Goal: Task Accomplishment & Management: Use online tool/utility

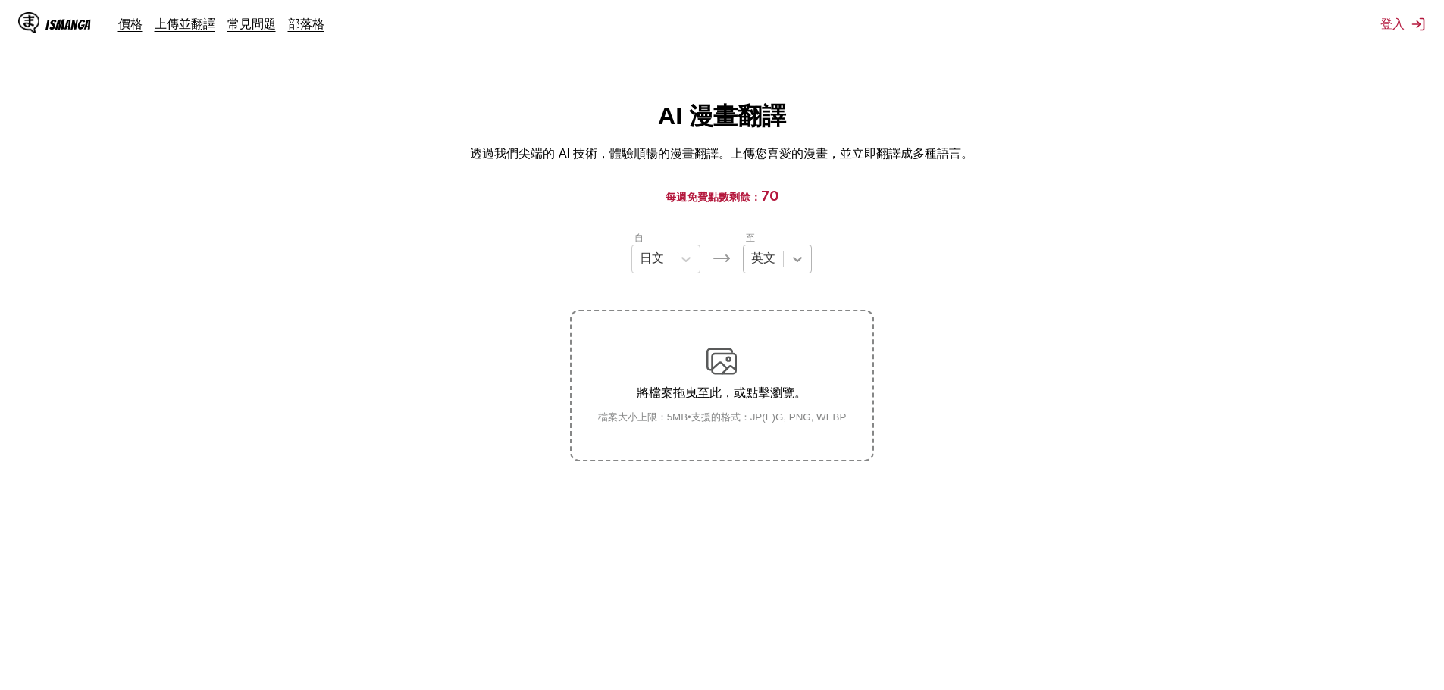
click at [801, 253] on div at bounding box center [797, 259] width 27 height 27
click at [780, 494] on div "中文" at bounding box center [777, 490] width 69 height 28
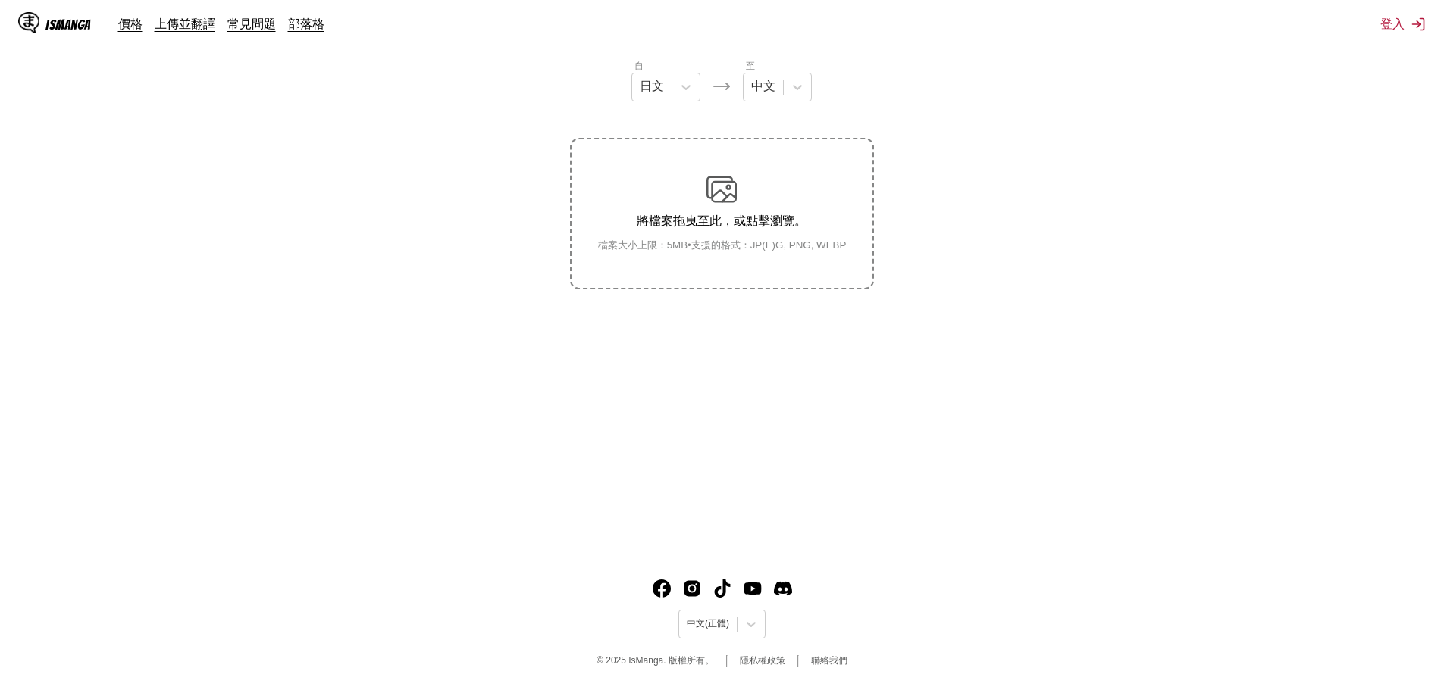
drag, startPoint x: 990, startPoint y: 364, endPoint x: 990, endPoint y: 414, distance: 49.3
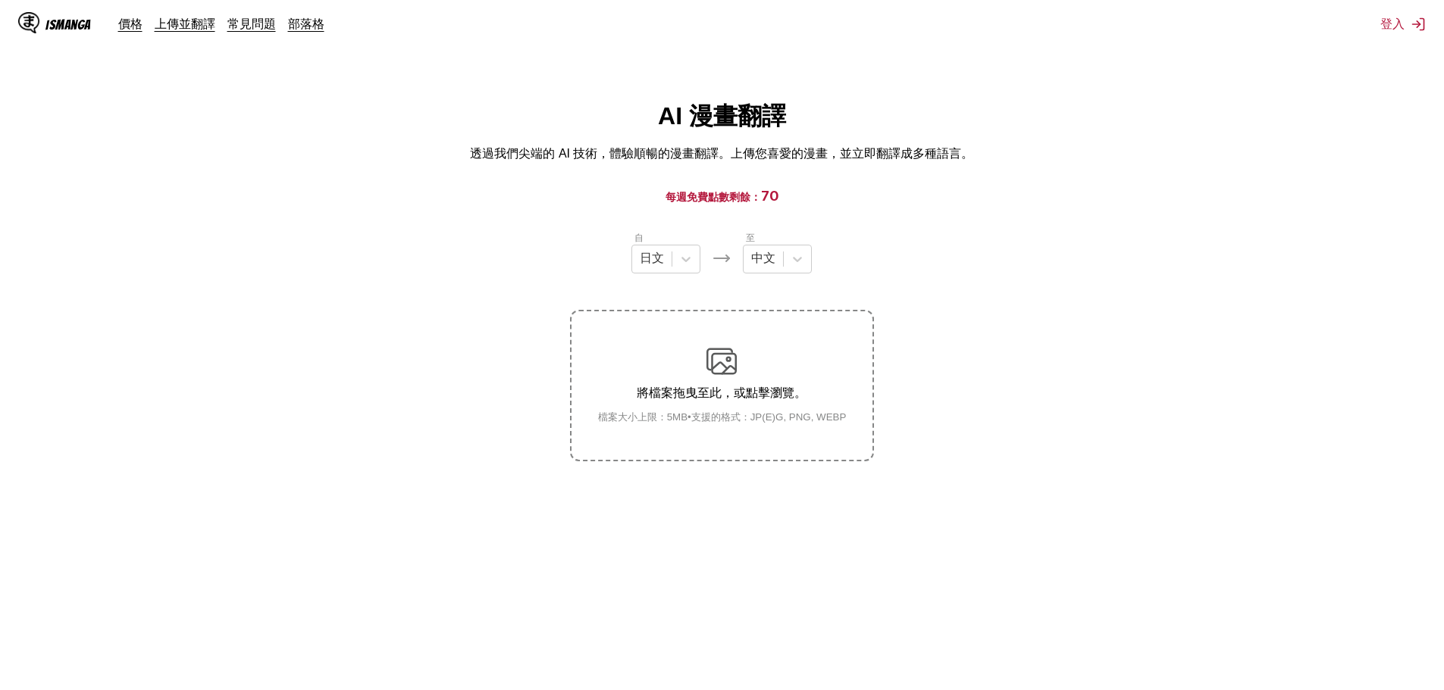
drag, startPoint x: 1026, startPoint y: 408, endPoint x: 1041, endPoint y: 283, distance: 125.9
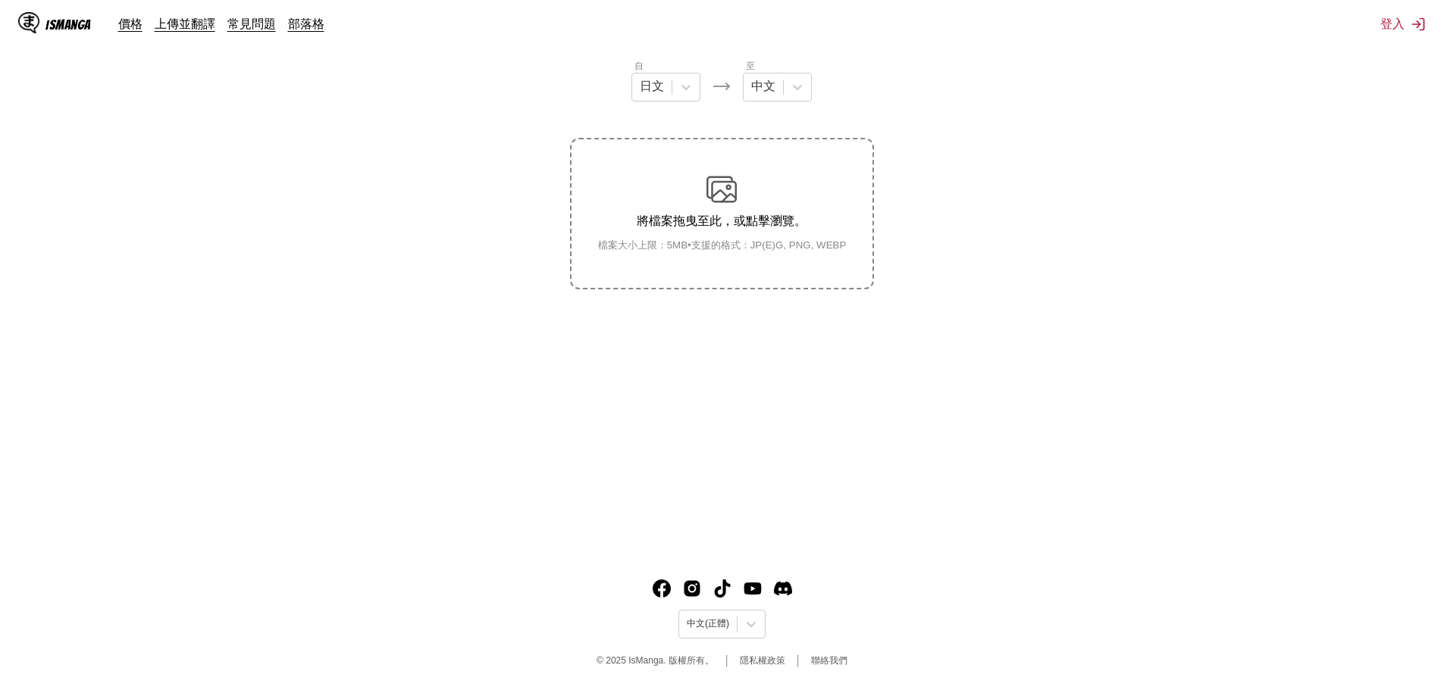
drag, startPoint x: 1029, startPoint y: 303, endPoint x: 1012, endPoint y: 477, distance: 175.1
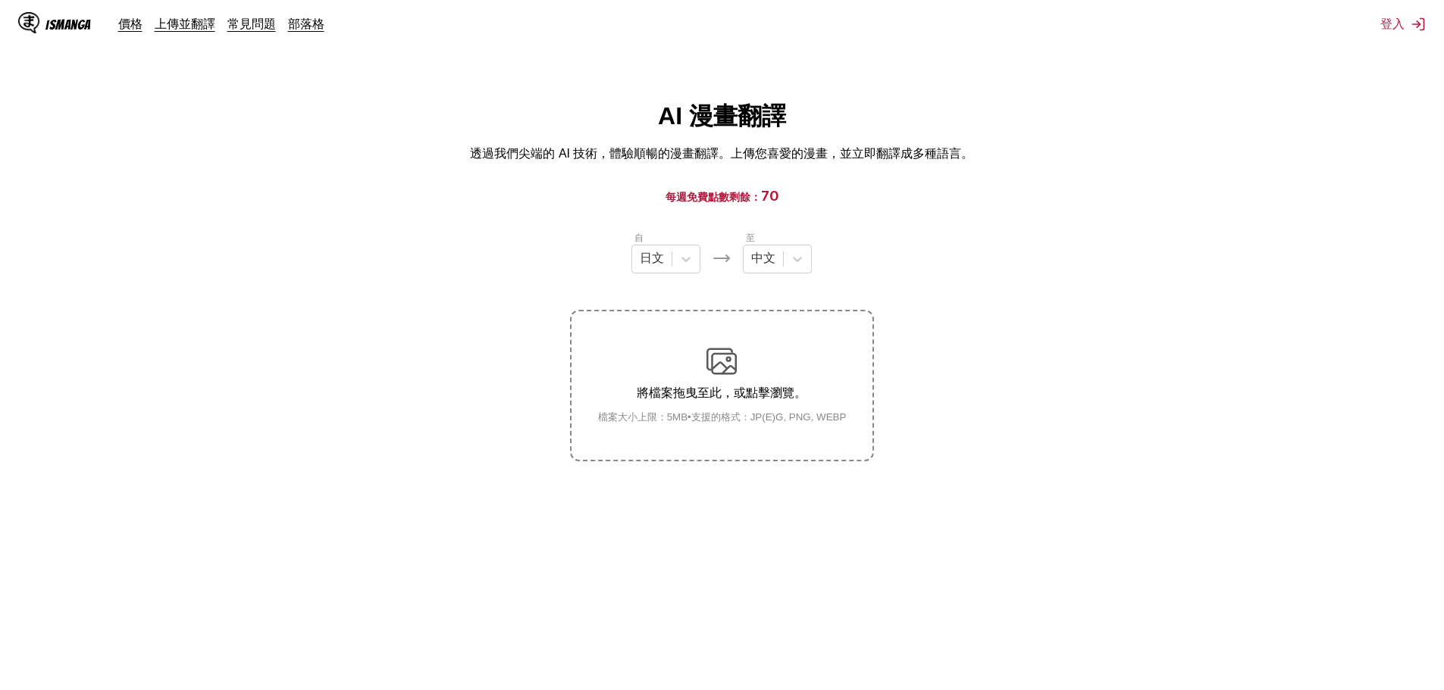
drag, startPoint x: 909, startPoint y: 567, endPoint x: 954, endPoint y: 394, distance: 178.5
click at [134, 26] on link "價格" at bounding box center [130, 23] width 24 height 15
click at [793, 261] on icon at bounding box center [797, 259] width 15 height 15
click at [784, 498] on div "中文" at bounding box center [777, 490] width 69 height 28
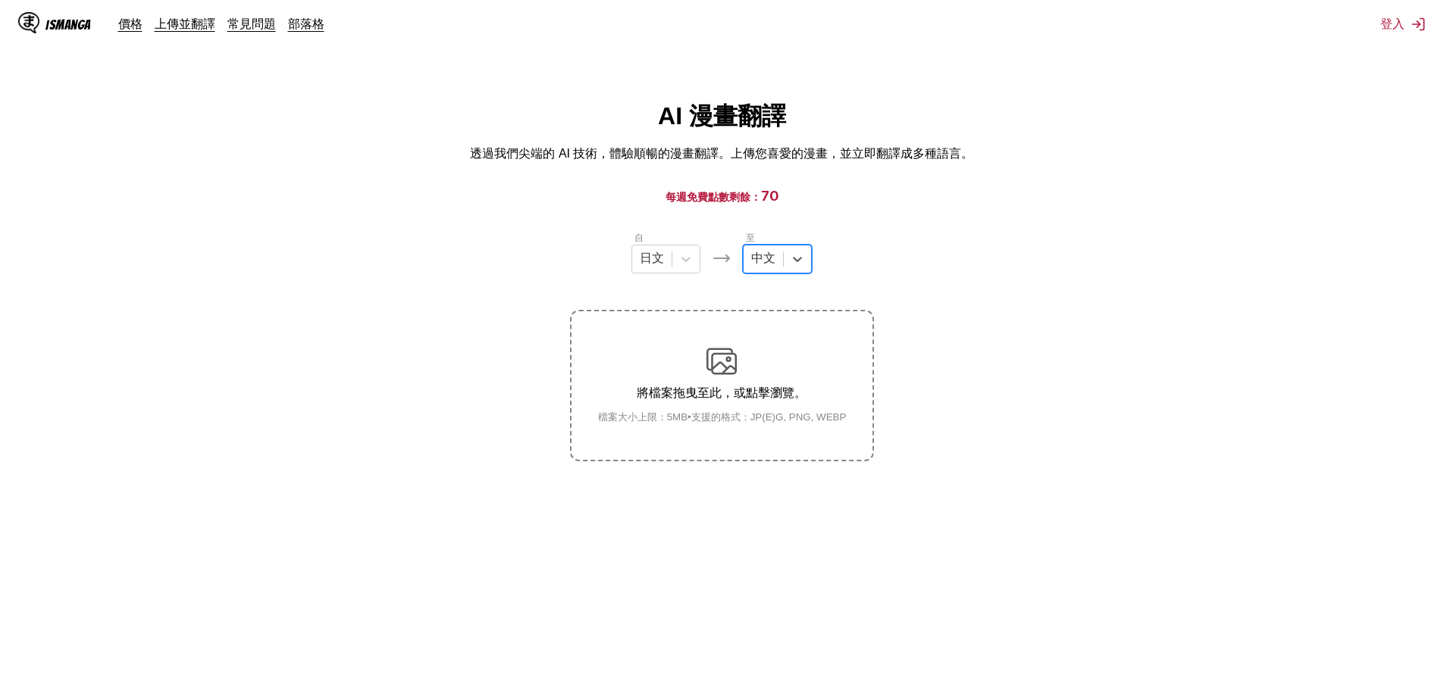
click at [1140, 181] on main "AI 漫畫翻譯 透過我們尖端的 AI 技術，體驗順暢的漫畫翻譯。上傳您喜愛的漫畫，並立即翻譯成多種語言。 每週免費點數剩餘： 70 自 日文 至 option…" at bounding box center [722, 410] width 1444 height 621
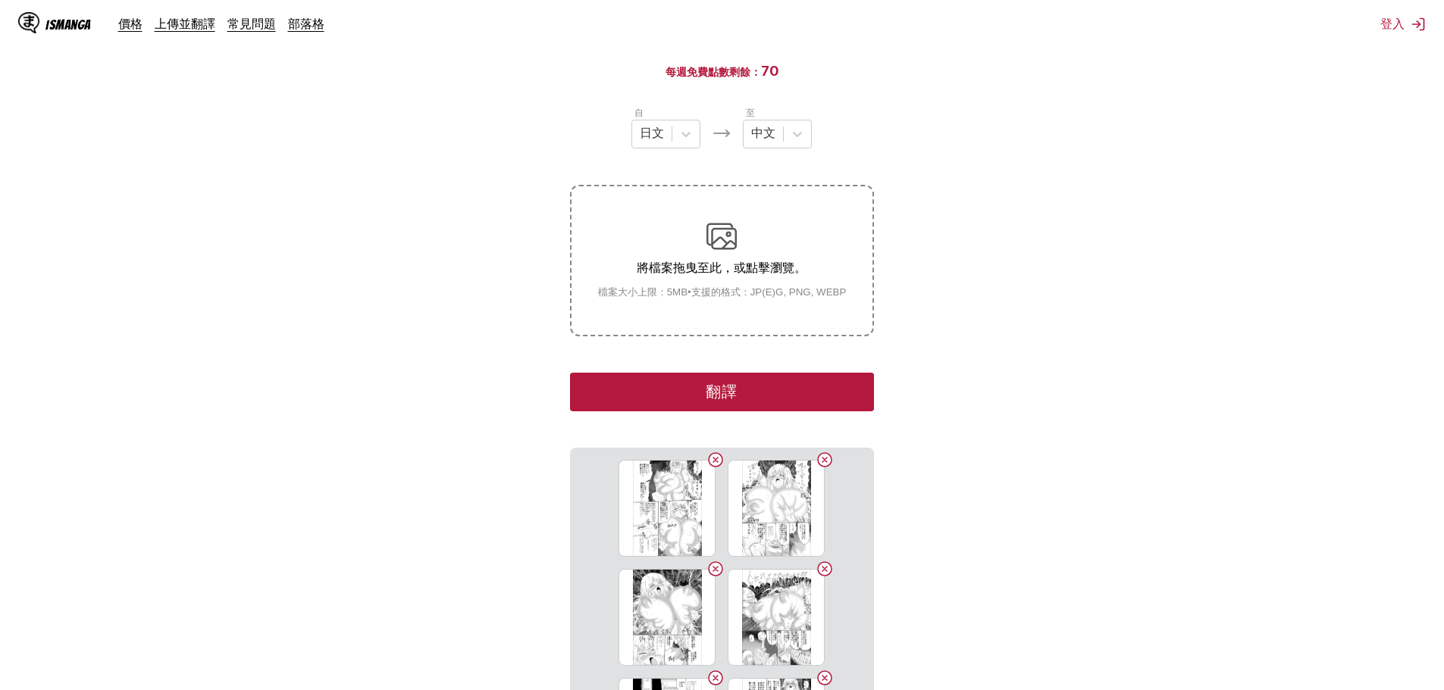
scroll to position [327, 0]
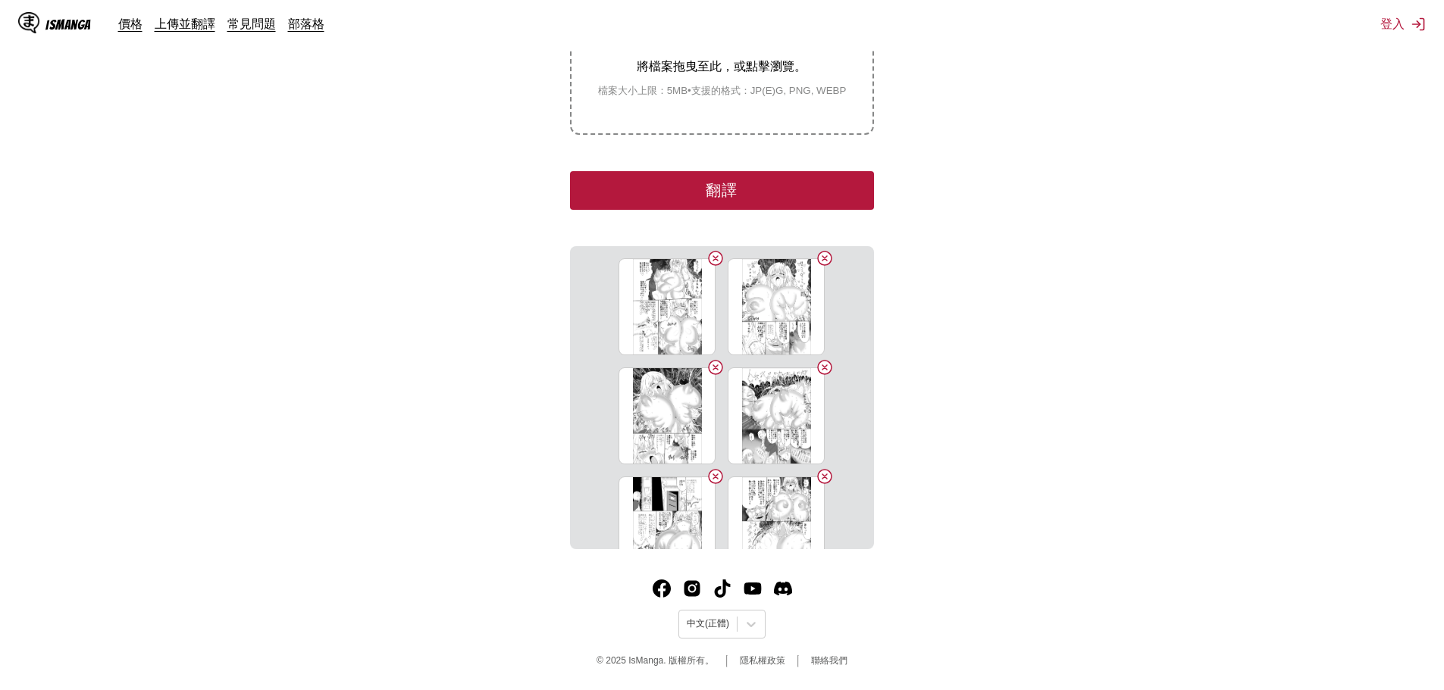
drag, startPoint x: 1081, startPoint y: 296, endPoint x: 1088, endPoint y: 398, distance: 102.5
click at [809, 176] on button "翻譯" at bounding box center [721, 190] width 303 height 39
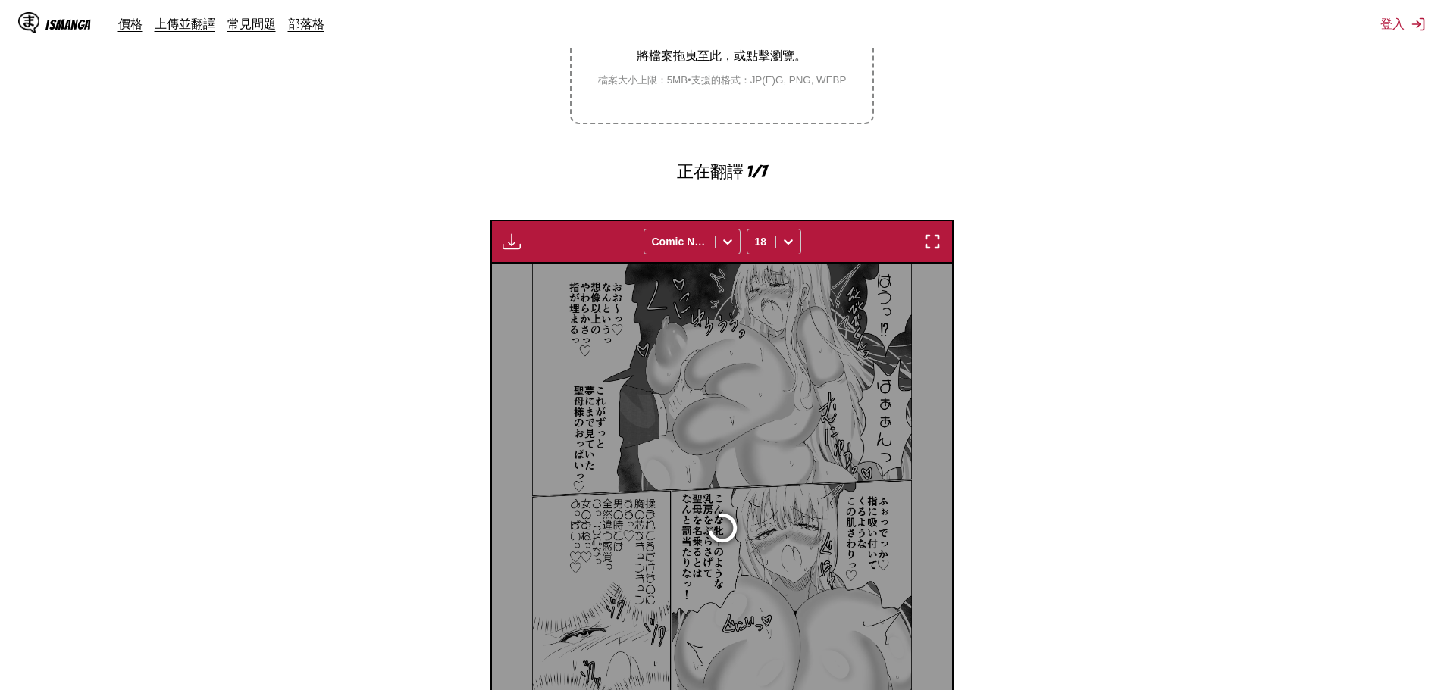
scroll to position [440, 0]
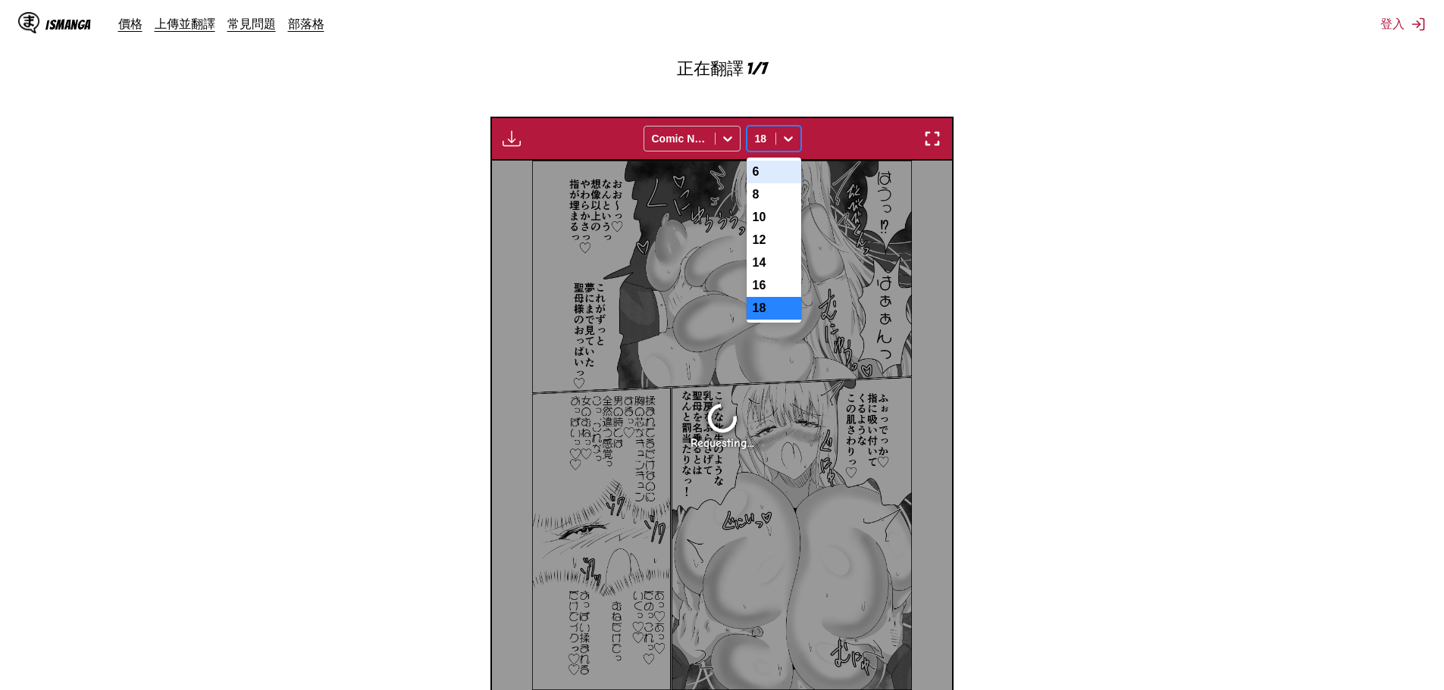
click at [789, 141] on icon at bounding box center [787, 138] width 15 height 15
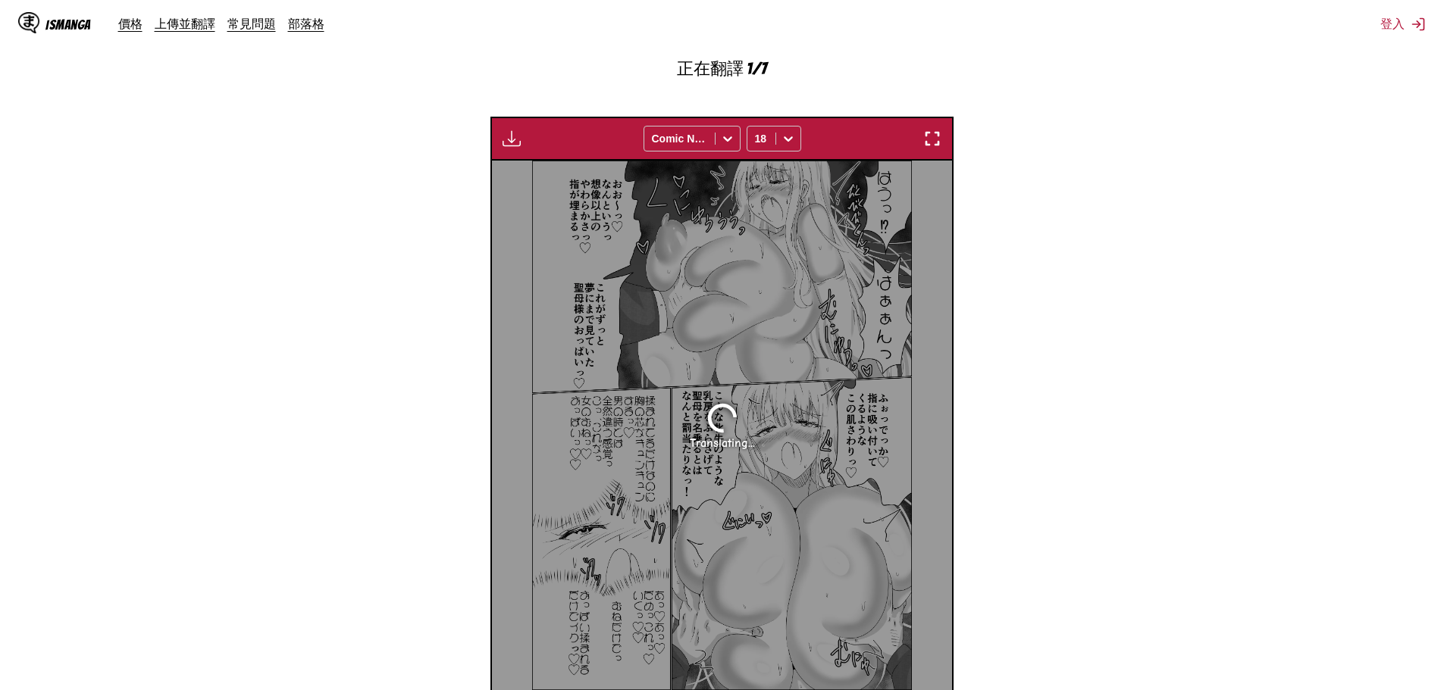
click at [1162, 196] on section "自 日文 至 中文 將檔案拖曳至此，或點擊瀏覽。 檔案大小上限：5MB • 支援的格式：JP(E)G, PNG, WEBP 正在翻譯 1/7 付費會員專屬 C…" at bounding box center [721, 262] width 1419 height 944
